Goal: Transaction & Acquisition: Purchase product/service

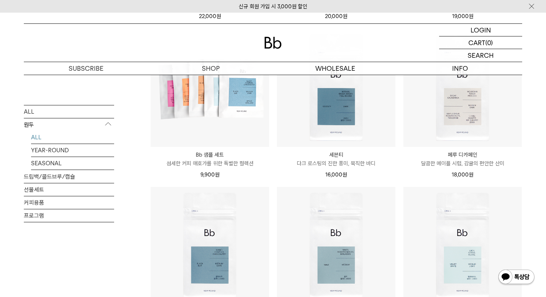
scroll to position [502, 0]
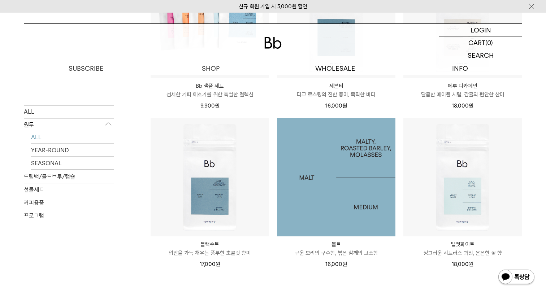
click at [350, 231] on img at bounding box center [336, 177] width 118 height 118
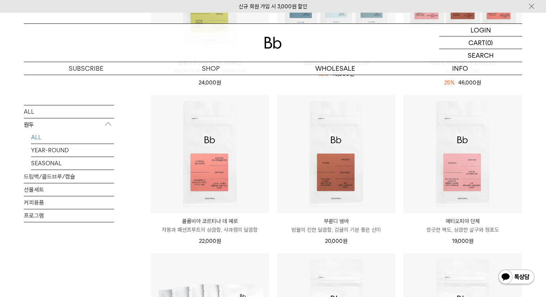
scroll to position [207, 0]
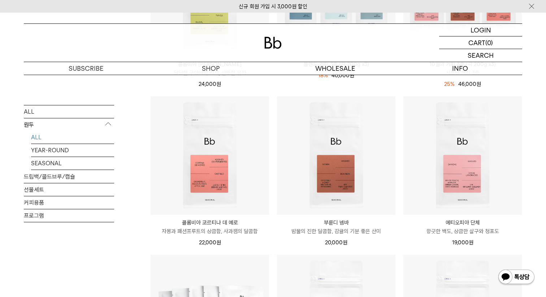
click at [530, 8] on img at bounding box center [531, 7] width 7 height 8
